Goal: Transaction & Acquisition: Purchase product/service

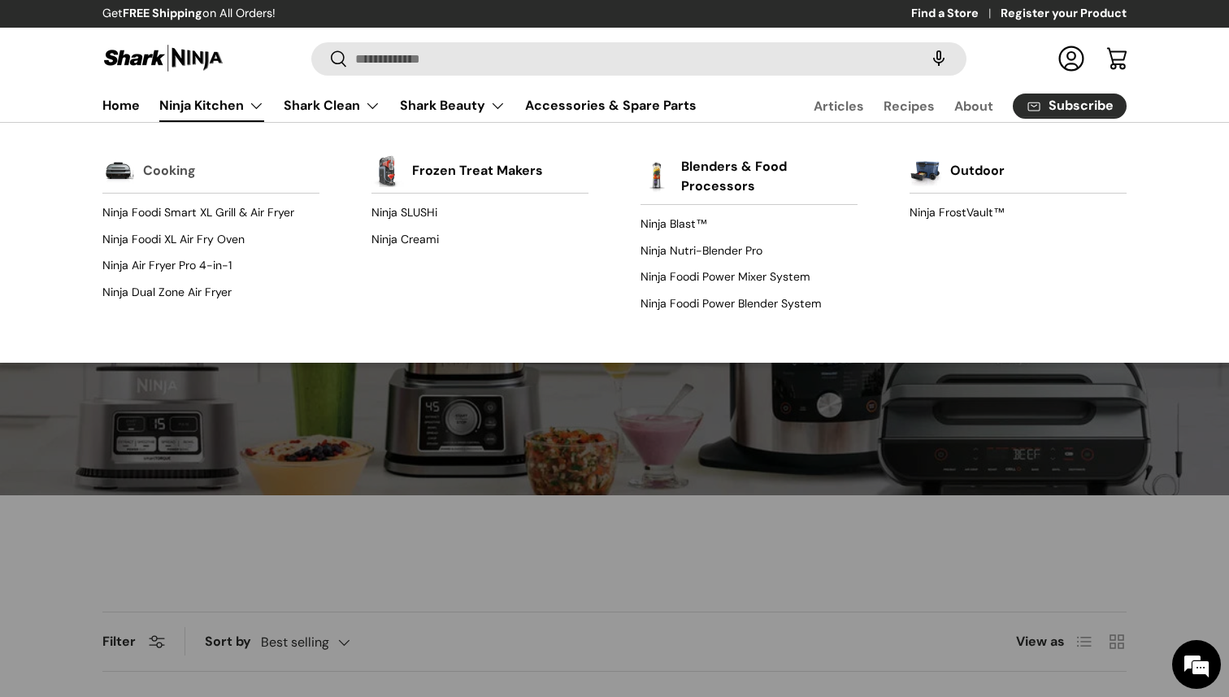
click at [168, 172] on link "Cooking" at bounding box center [169, 171] width 53 height 36
click at [159, 169] on link "Cooking" at bounding box center [169, 171] width 53 height 36
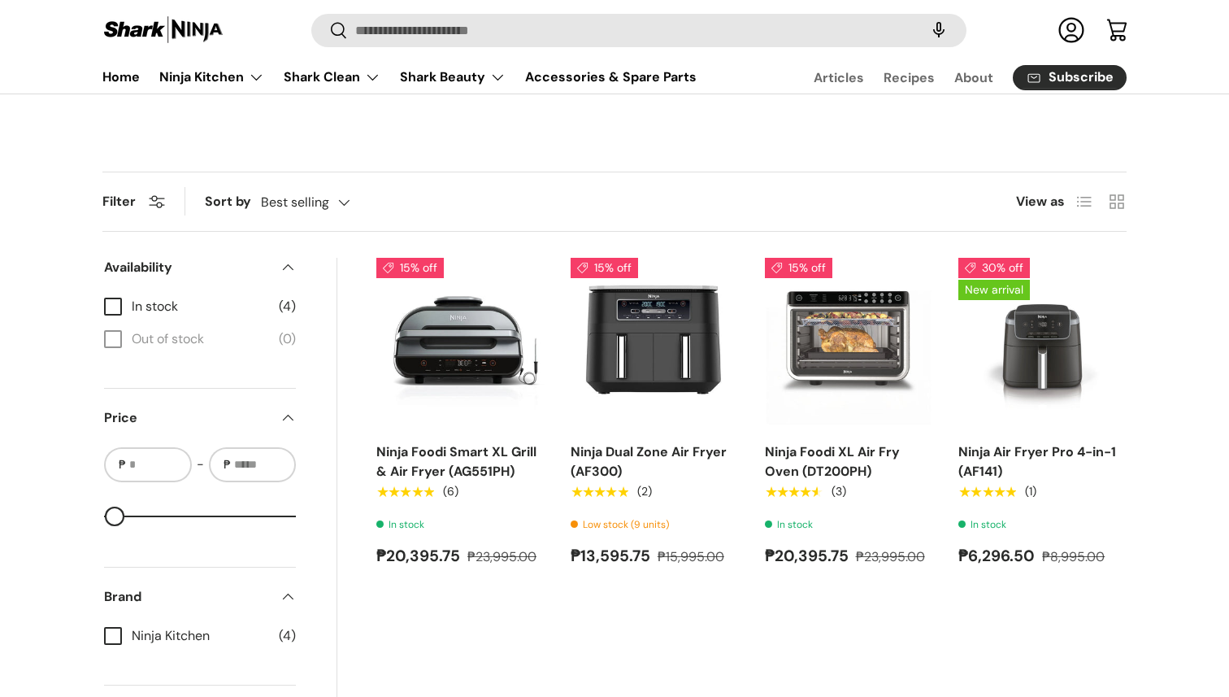
scroll to position [581, 0]
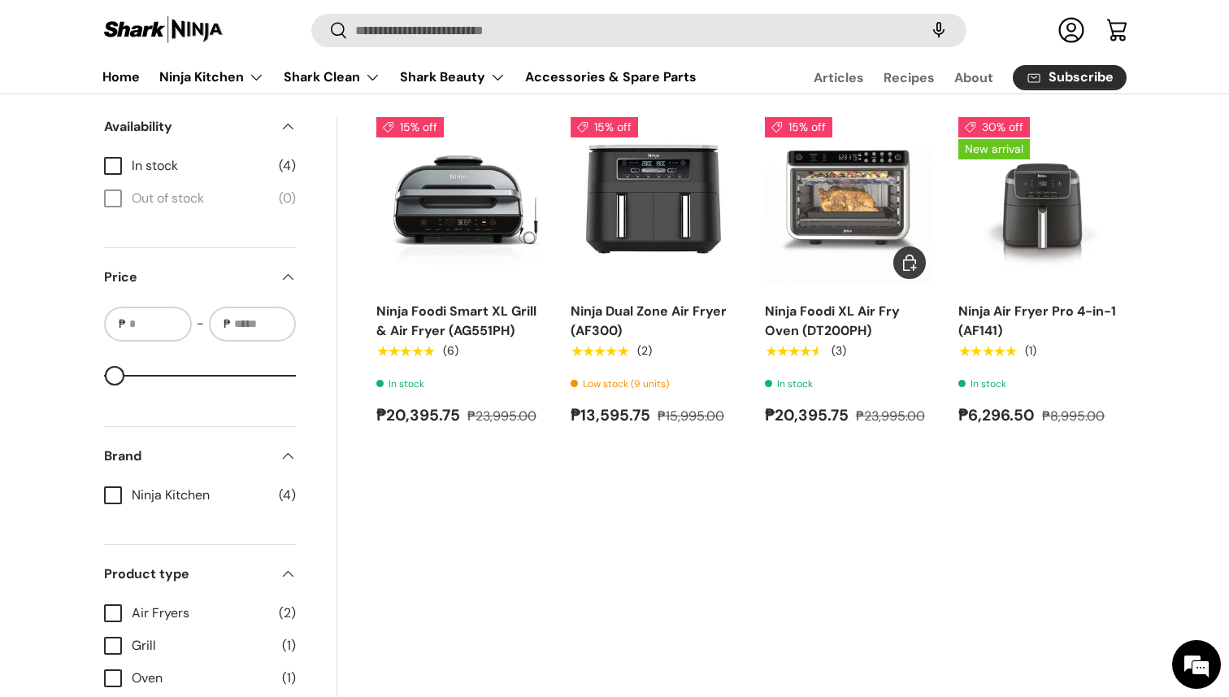
click at [0, 0] on img "Ninja Foodi XL Air Fry Oven (DT200PH)" at bounding box center [0, 0] width 0 height 0
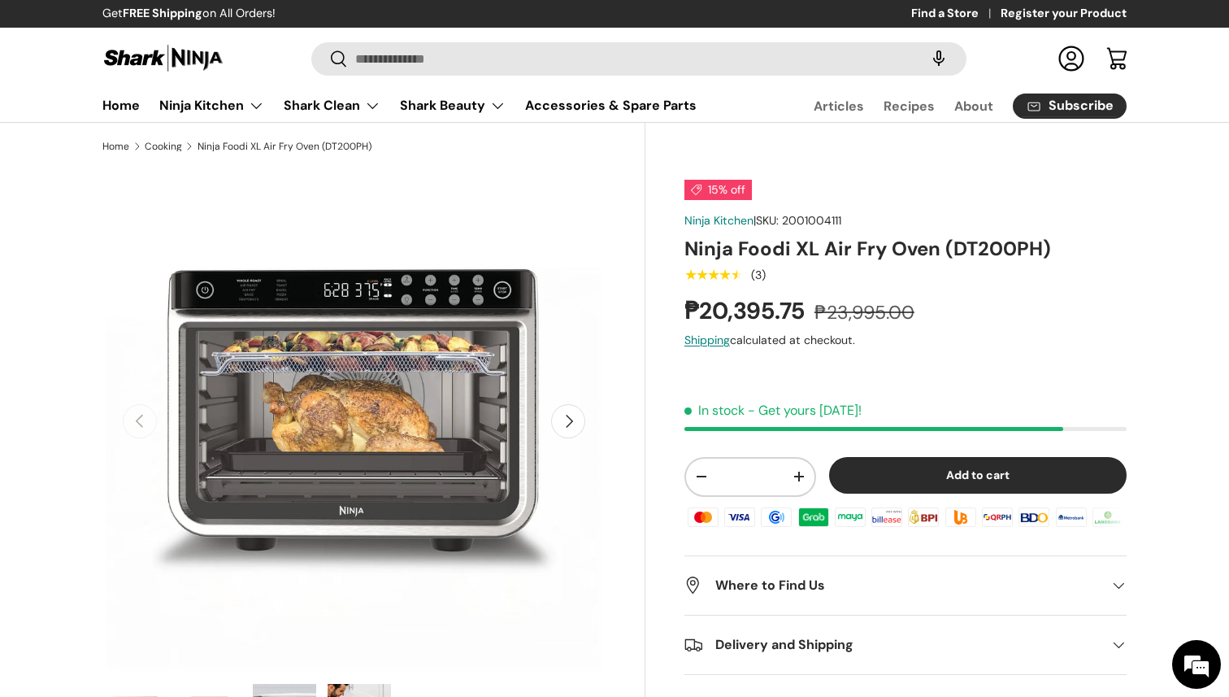
click at [572, 429] on button "Next" at bounding box center [568, 421] width 34 height 34
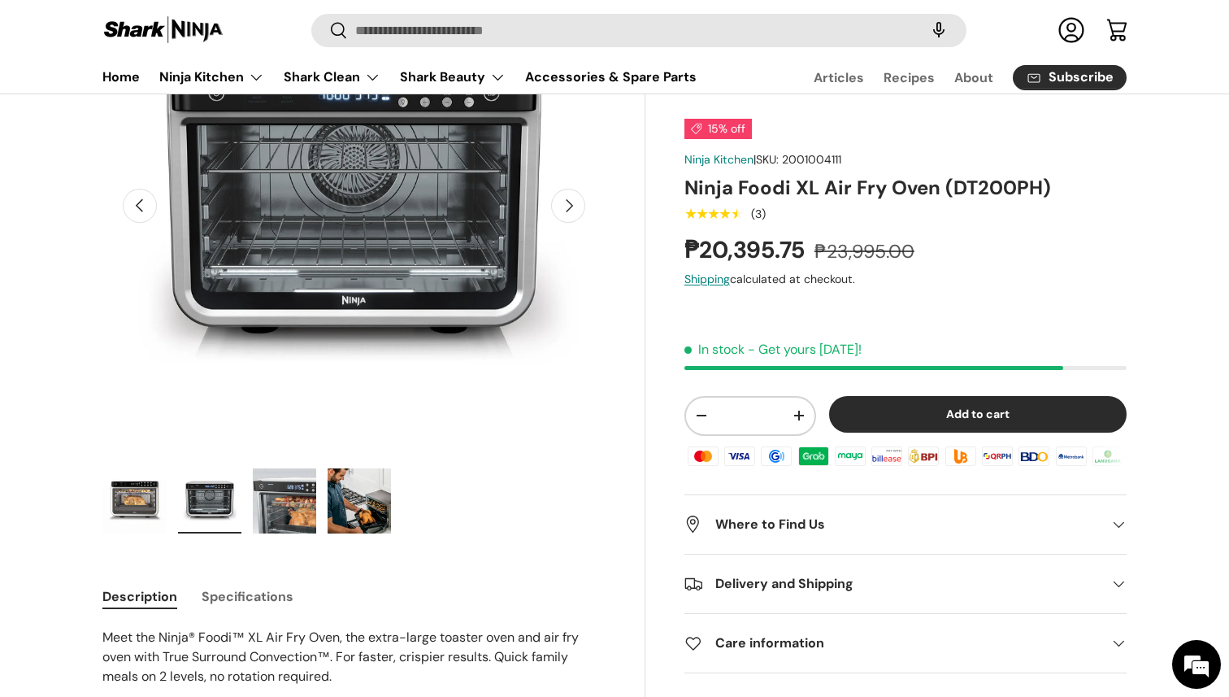
scroll to position [133, 0]
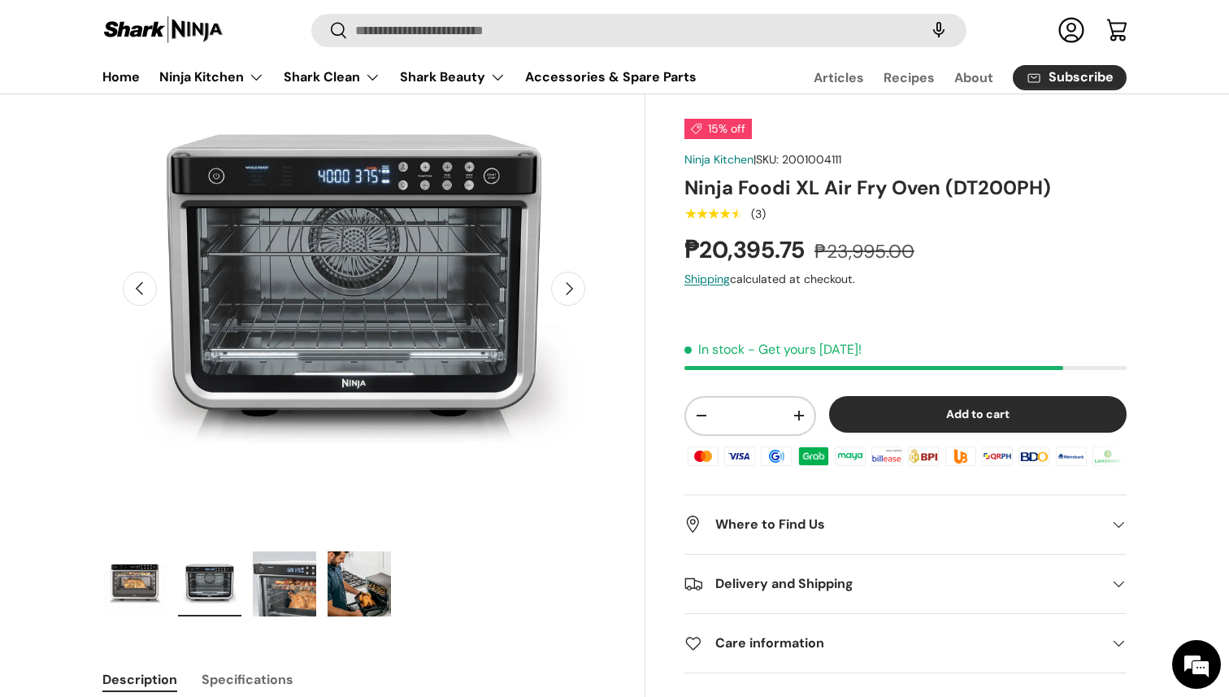
click at [365, 572] on img "Gallery Viewer" at bounding box center [359, 583] width 63 height 65
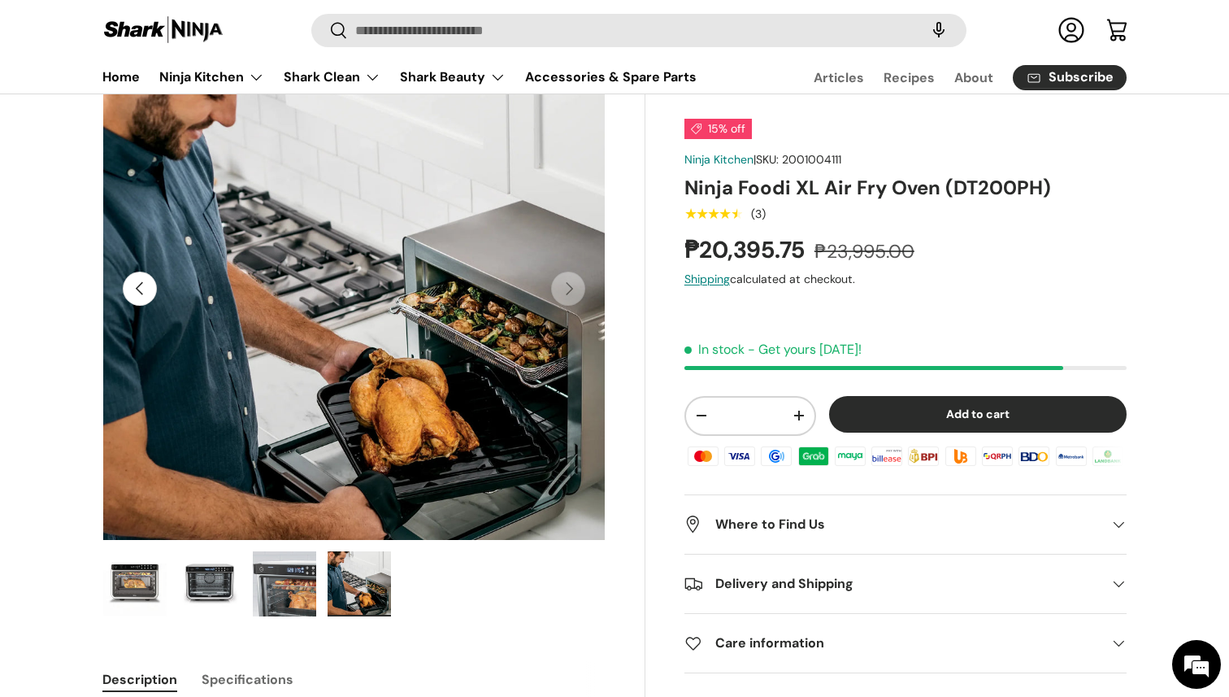
click at [298, 586] on img "Gallery Viewer" at bounding box center [284, 583] width 63 height 65
